Goal: Transaction & Acquisition: Purchase product/service

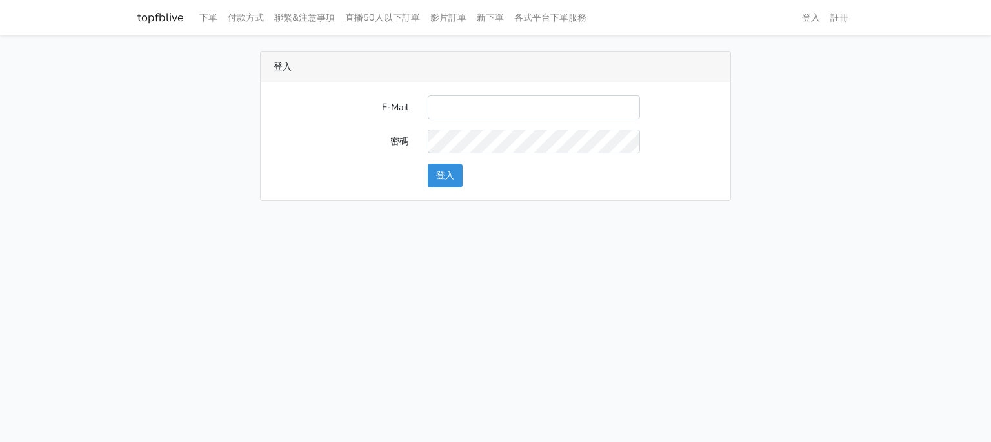
type input "g07231987@gmail.com"
click at [451, 174] on button "登入" at bounding box center [445, 176] width 35 height 24
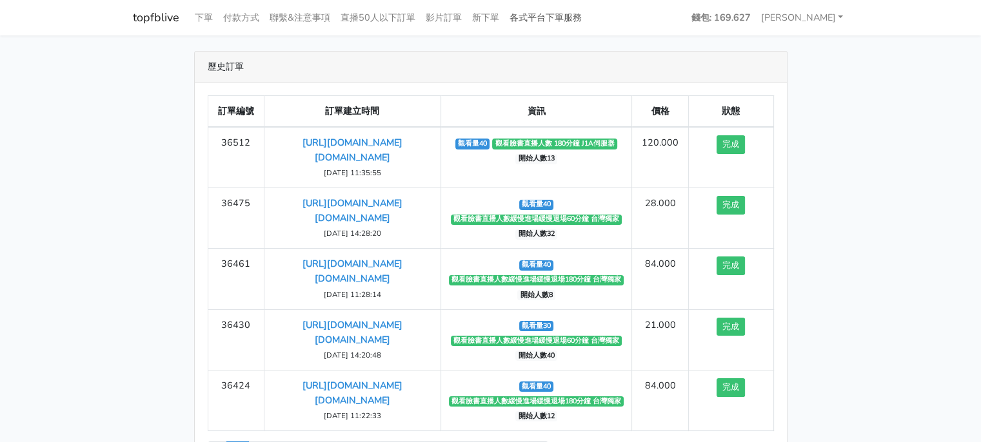
click at [542, 18] on link "各式平台下單服務" at bounding box center [545, 17] width 83 height 25
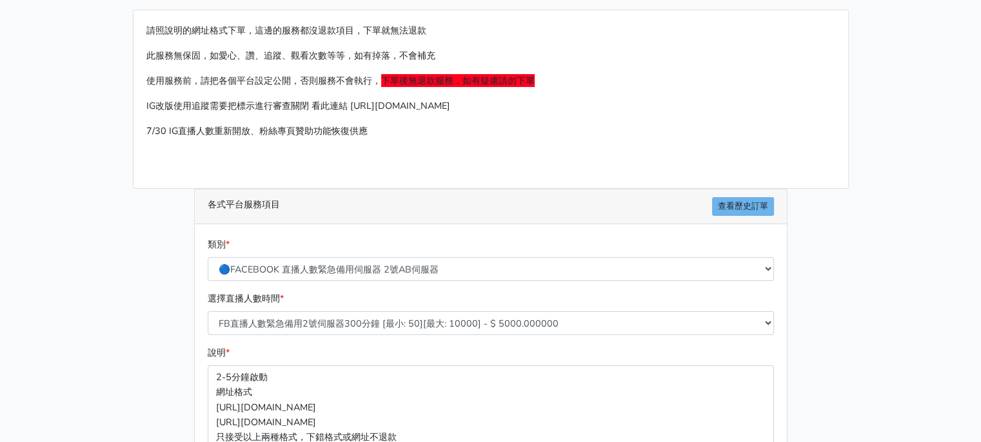
scroll to position [64, 0]
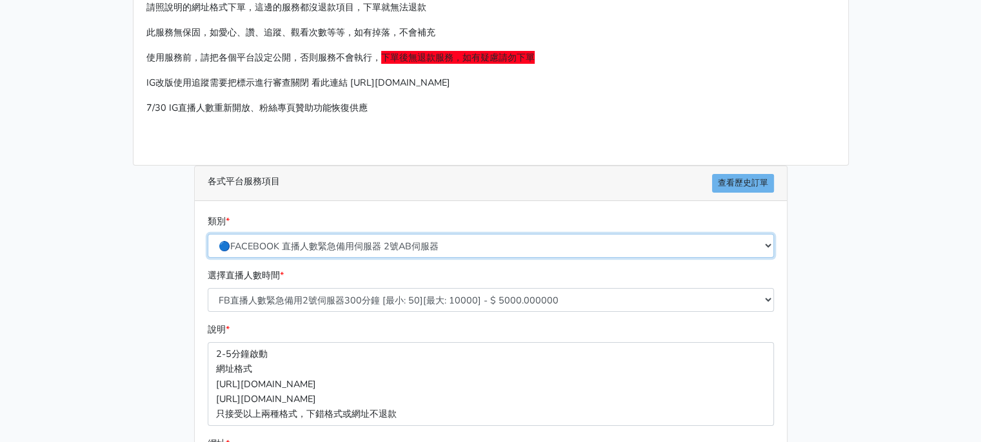
click at [397, 244] on div "類別 * 🔵FACEBOOK 直播人數緊急備用伺服器 2號AB伺服器 🔵FACEBOOK 網軍專用貼文留言 安全保密 🔵FACEBOOK 直播人數緊急備用伺服…" at bounding box center [490, 241] width 573 height 54
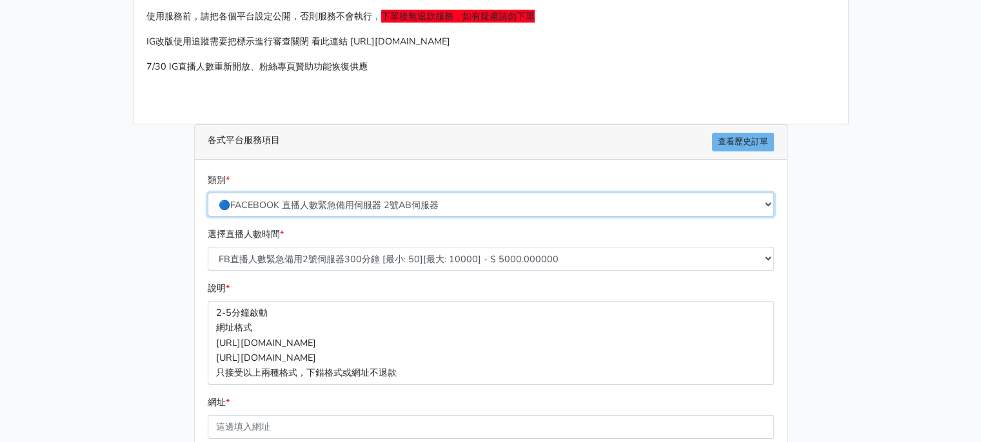
scroll to position [129, 0]
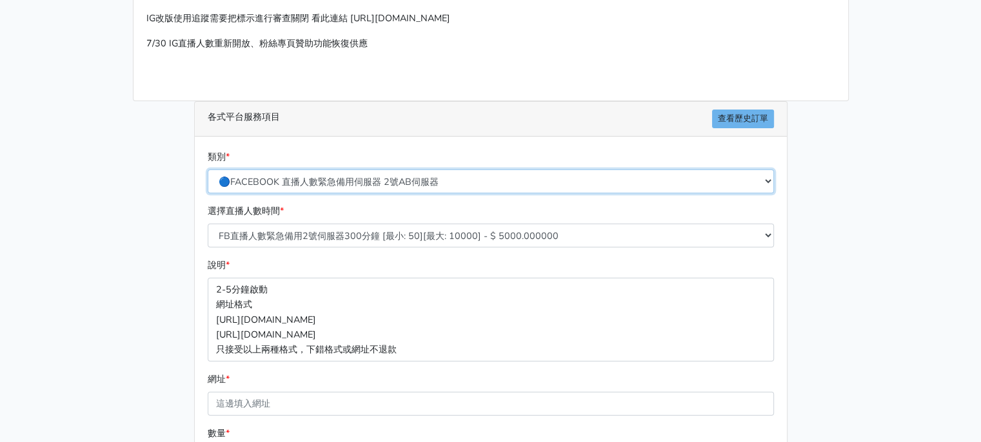
click at [416, 181] on select "🔵FACEBOOK 直播人數緊急備用伺服器 2號AB伺服器 🔵FACEBOOK 網軍專用貼文留言 安全保密 🔵FACEBOOK 直播人數緊急備用伺服器 J1 …" at bounding box center [491, 182] width 566 height 24
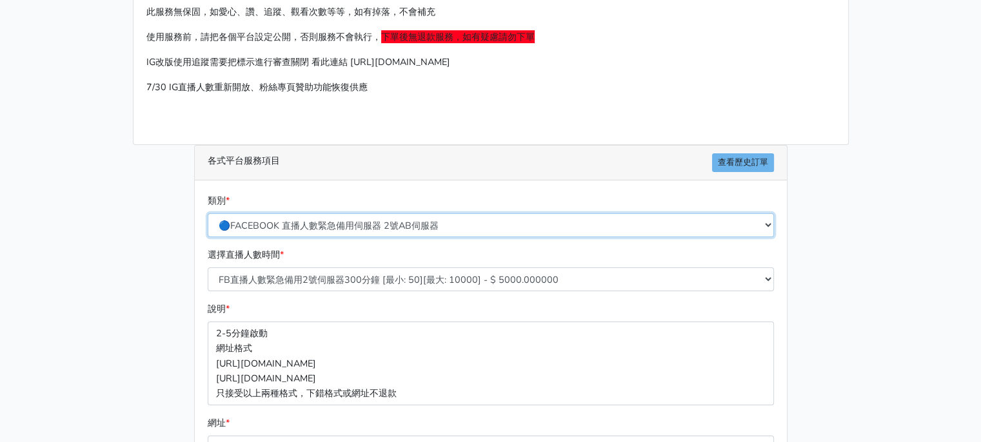
scroll to position [64, 0]
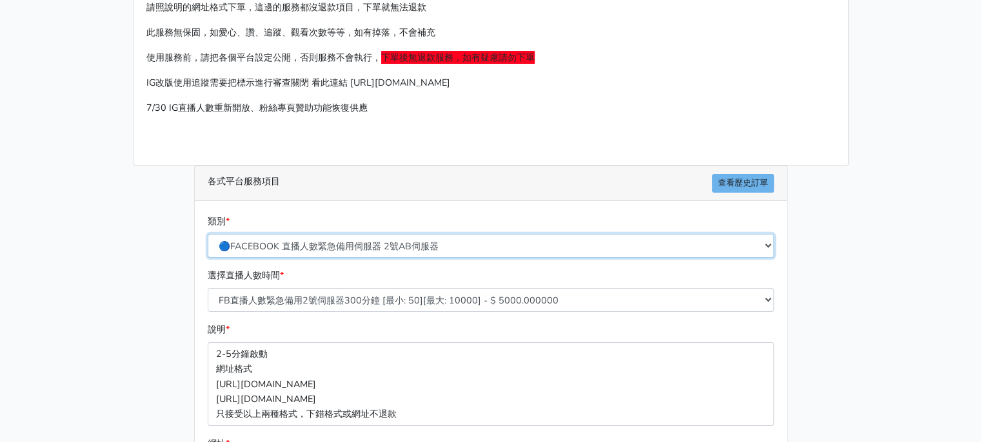
click at [286, 243] on select "🔵FACEBOOK 直播人數緊急備用伺服器 2號AB伺服器 🔵FACEBOOK 網軍專用貼文留言 安全保密 🔵FACEBOOK 直播人數緊急備用伺服器 J1 …" at bounding box center [491, 246] width 566 height 24
select select "🔵FACEBOOK 直播人數伺服器 自然增加人數 J1A伺服器"
click at [208, 234] on select "🔵FACEBOOK 直播人數緊急備用伺服器 2號AB伺服器 🔵FACEBOOK 網軍專用貼文留言 安全保密 🔵FACEBOOK 直播人數緊急備用伺服器 J1 …" at bounding box center [491, 246] width 566 height 24
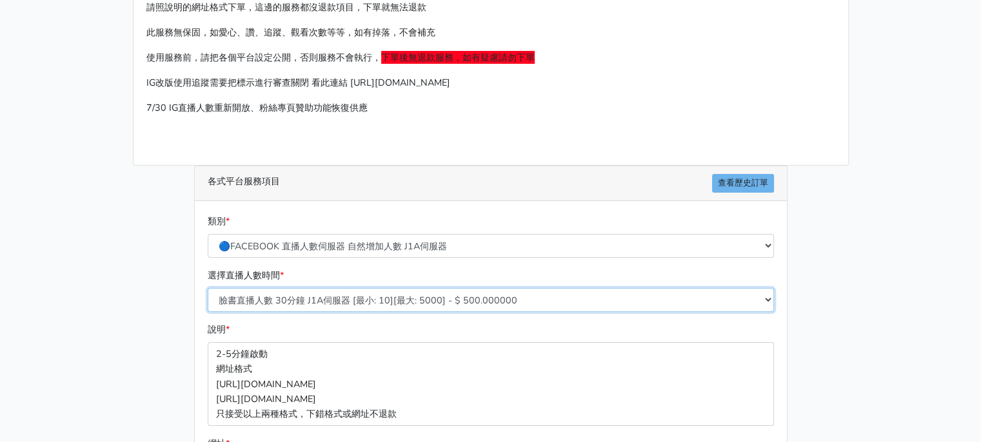
click at [343, 293] on select "臉書直播人數 30分鐘 J1A伺服器 [最小: 10][最大: 5000] - $ 500.000000 臉書直播人數 60分鐘 J1A伺服器 [最小: 10…" at bounding box center [491, 300] width 566 height 24
select select "624"
click at [208, 288] on select "臉書直播人數 30分鐘 J1A伺服器 [最小: 10][最大: 5000] - $ 500.000000 臉書直播人數 60分鐘 J1A伺服器 [最小: 10…" at bounding box center [491, 300] width 566 height 24
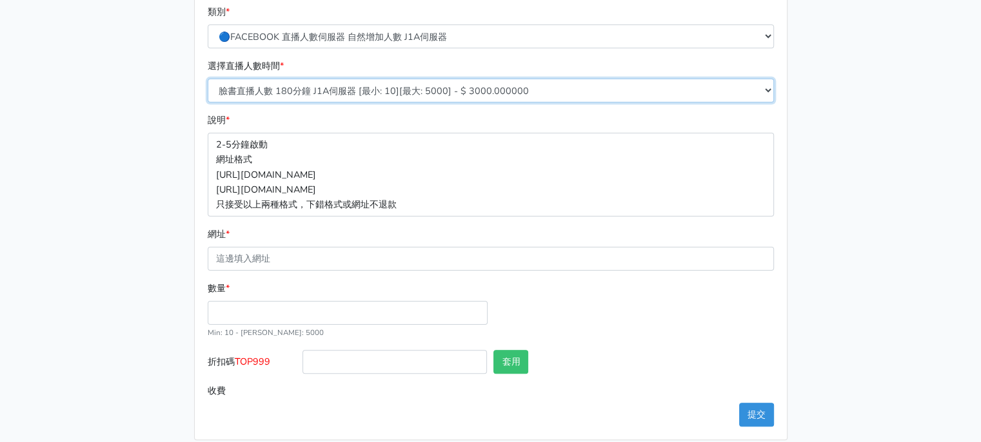
scroll to position [286, 0]
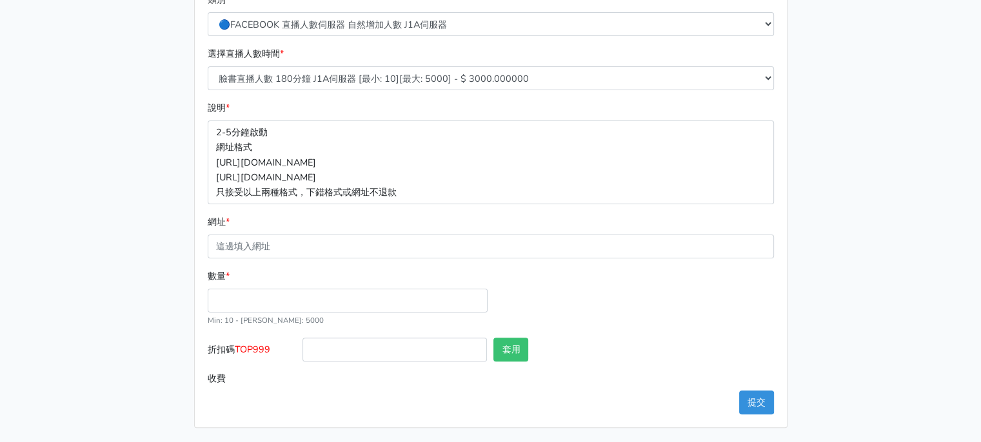
click at [245, 312] on div "數量 * Min: 10 - Max: 5000" at bounding box center [347, 298] width 286 height 59
click at [250, 301] on input "數量 *" at bounding box center [348, 301] width 280 height 24
type input "40"
type input "120.000"
click at [515, 300] on div "數量 * 40 Min: 10 - Max: 5000" at bounding box center [490, 303] width 573 height 69
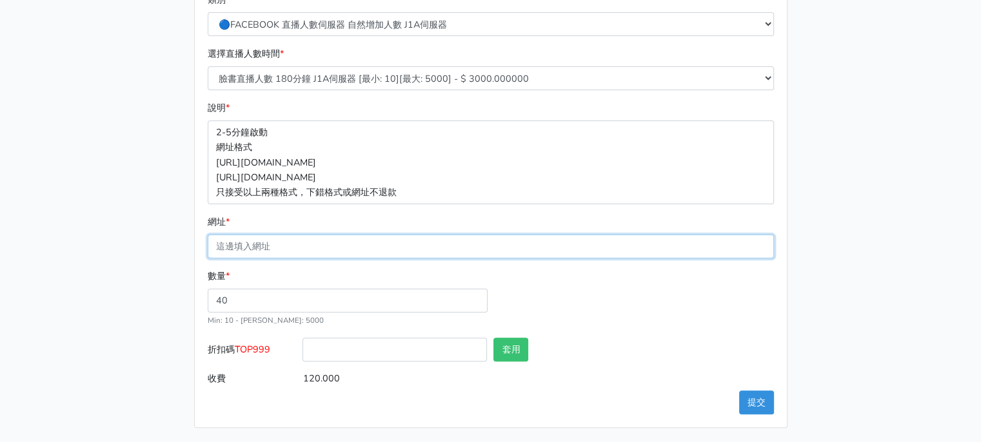
click at [299, 245] on input "網址 *" at bounding box center [491, 247] width 566 height 24
paste input "https://www.facebook.com/largesize.com.tw/videos/1141763190623355"
type input "https://www.facebook.com/largesize.com.tw/videos/1141763190623355"
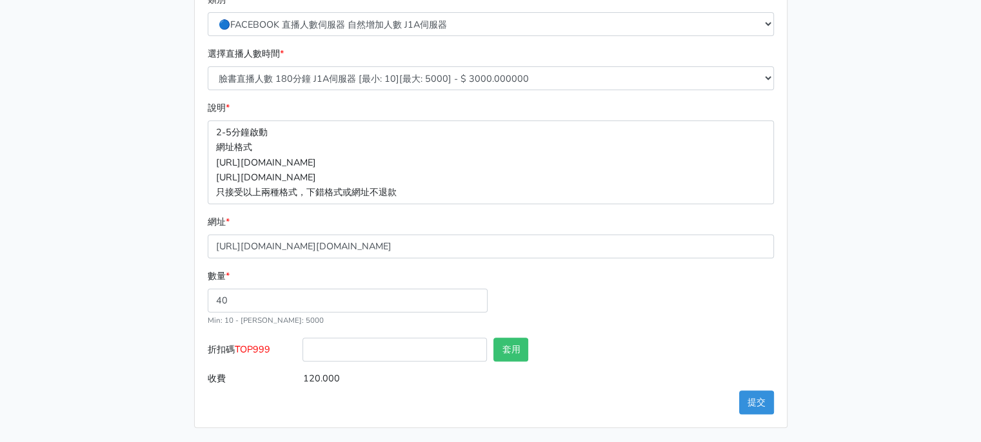
click at [537, 206] on form "類別 * 🔵FACEBOOK 直播人數緊急備用伺服器 2號AB伺服器 🔵FACEBOOK 網軍專用貼文留言 安全保密 🔵FACEBOOK 直播人數緊急備用伺服…" at bounding box center [491, 191] width 566 height 399
drag, startPoint x: 240, startPoint y: 349, endPoint x: 273, endPoint y: 352, distance: 33.0
click at [273, 352] on label "折扣碼 TOP999" at bounding box center [251, 352] width 95 height 29
copy span "TOP999"
click at [357, 353] on input "折扣碼 TOP999" at bounding box center [395, 350] width 184 height 24
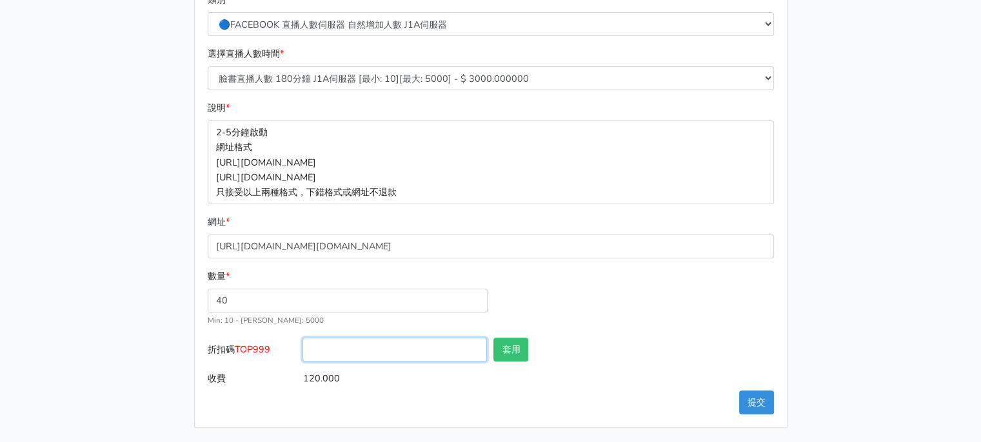
paste input "TOP999"
type input "TOP999"
click at [549, 322] on div "數量 * 40 Min: 10 - Max: 5000" at bounding box center [490, 303] width 573 height 69
click at [521, 342] on button "套用" at bounding box center [510, 350] width 35 height 24
type input "套用失敗"
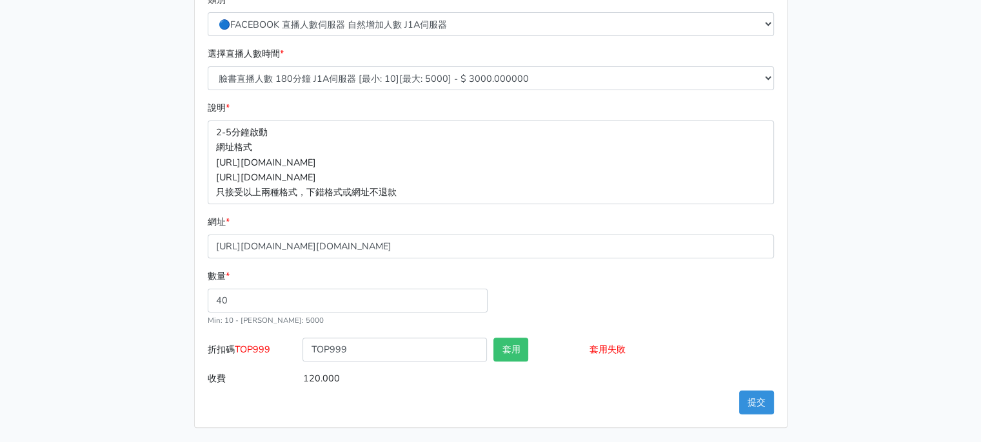
click at [586, 315] on div "數量 * 40 Min: 10 - Max: 5000" at bounding box center [490, 303] width 573 height 69
click at [753, 401] on button "提交" at bounding box center [756, 403] width 35 height 24
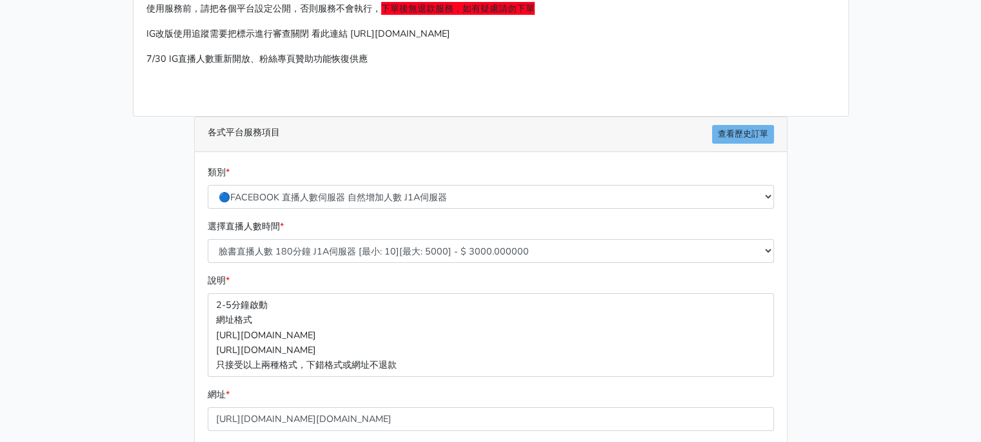
scroll to position [0, 0]
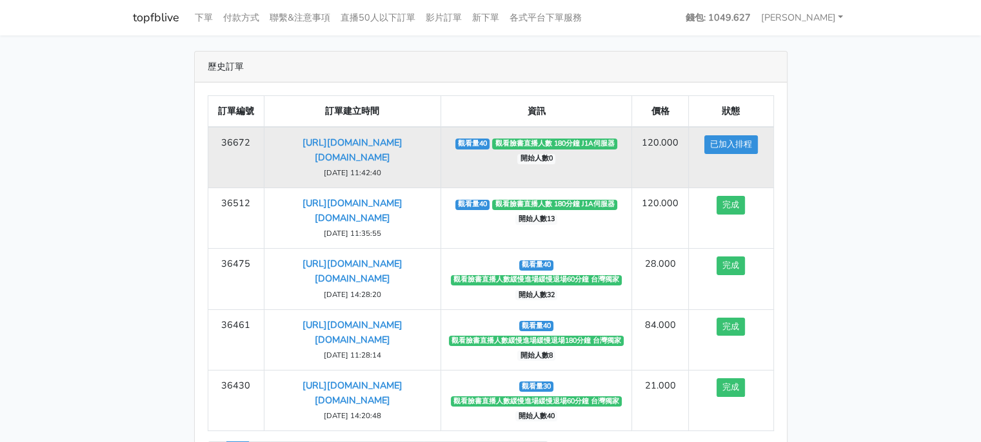
click at [366, 148] on td "https://www.facebook.com/largesize.com.tw/videos/1141763190623355 2025-09-30 11…" at bounding box center [352, 157] width 176 height 61
click at [355, 141] on link "https://www.facebook.com/largesize.com.tw/videos/1141763190623355" at bounding box center [353, 150] width 100 height 28
